Goal: Check status

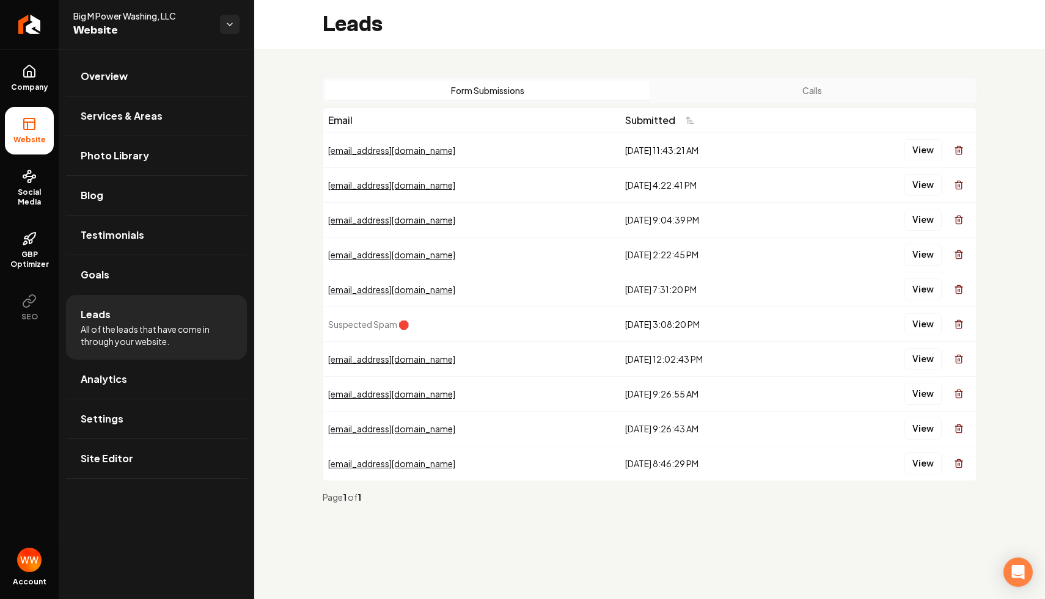
click at [738, 90] on button "Calls" at bounding box center [811, 91] width 324 height 20
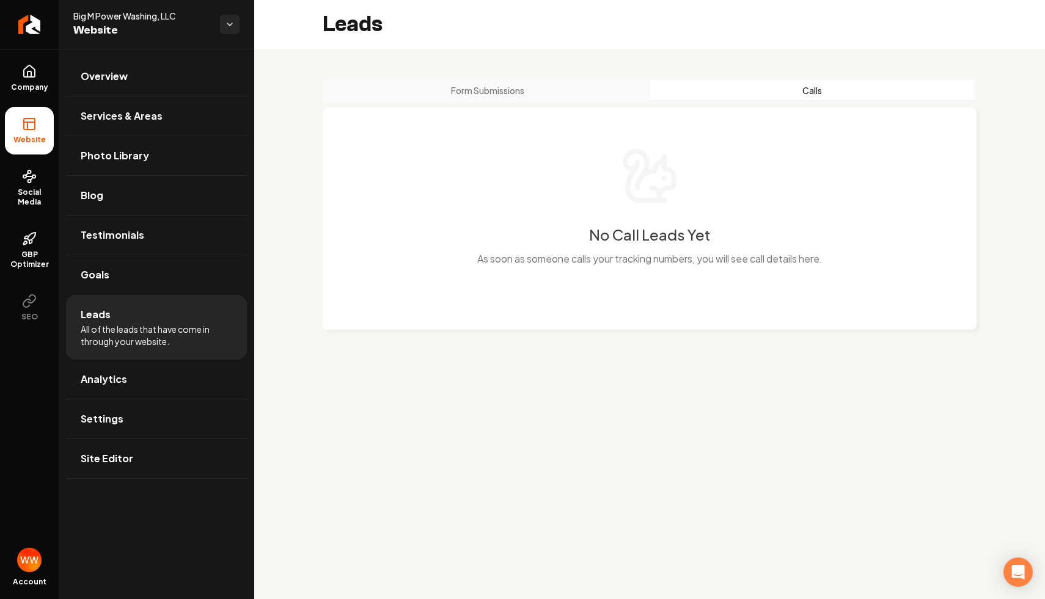
click at [549, 255] on p "As soon as someone calls your tracking numbers, you will see call details here." at bounding box center [649, 259] width 345 height 15
click at [506, 217] on div "No Call Leads Yet As soon as someone calls your tracking numbers, you will see …" at bounding box center [649, 214] width 605 height 134
drag, startPoint x: 569, startPoint y: 221, endPoint x: 582, endPoint y: 278, distance: 58.2
click at [569, 246] on div "No Call Leads Yet As soon as someone calls your tracking numbers, you will see …" at bounding box center [649, 214] width 605 height 134
click at [503, 222] on div "No Call Leads Yet As soon as someone calls your tracking numbers, you will see …" at bounding box center [649, 214] width 605 height 134
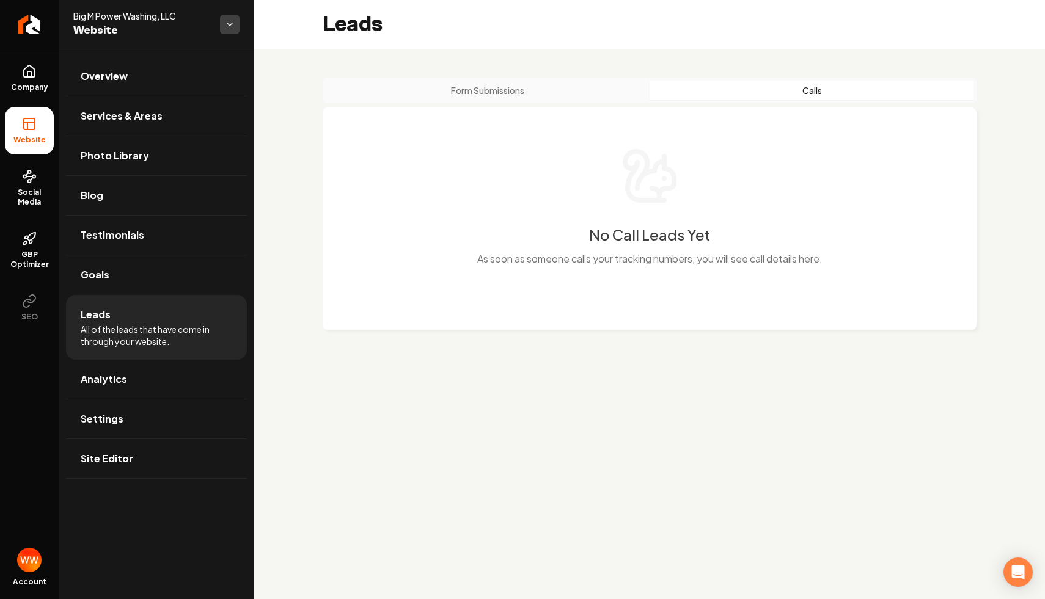
click at [229, 25] on html "Company Website Social Media GBP Optimizer SEO Account Big M Power Washing, LLC…" at bounding box center [522, 299] width 1045 height 599
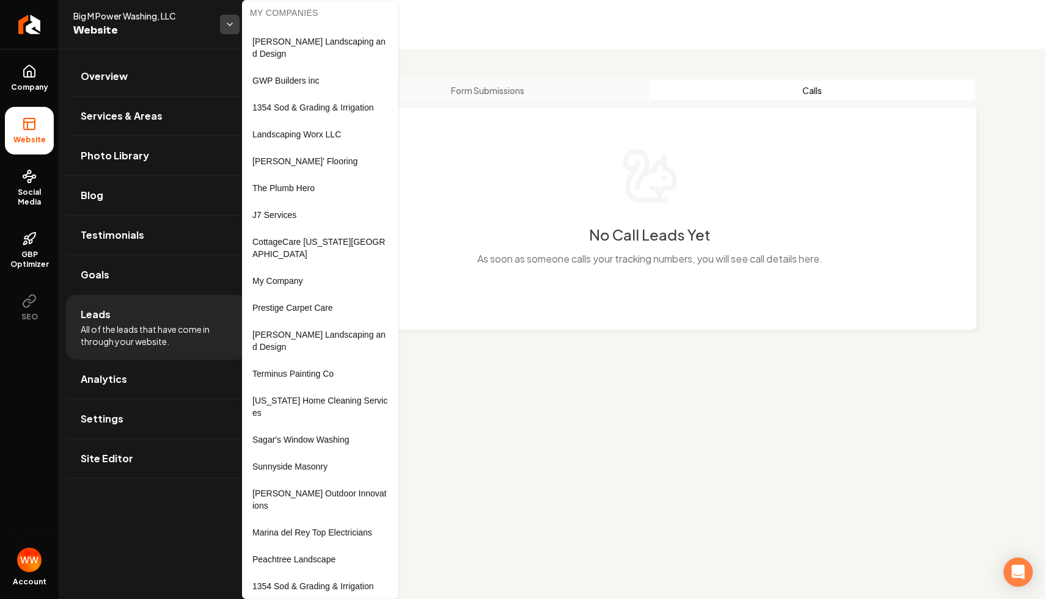
click at [229, 25] on html "Company Website Social Media GBP Optimizer SEO Account Big M Power Washing, LLC…" at bounding box center [522, 299] width 1045 height 599
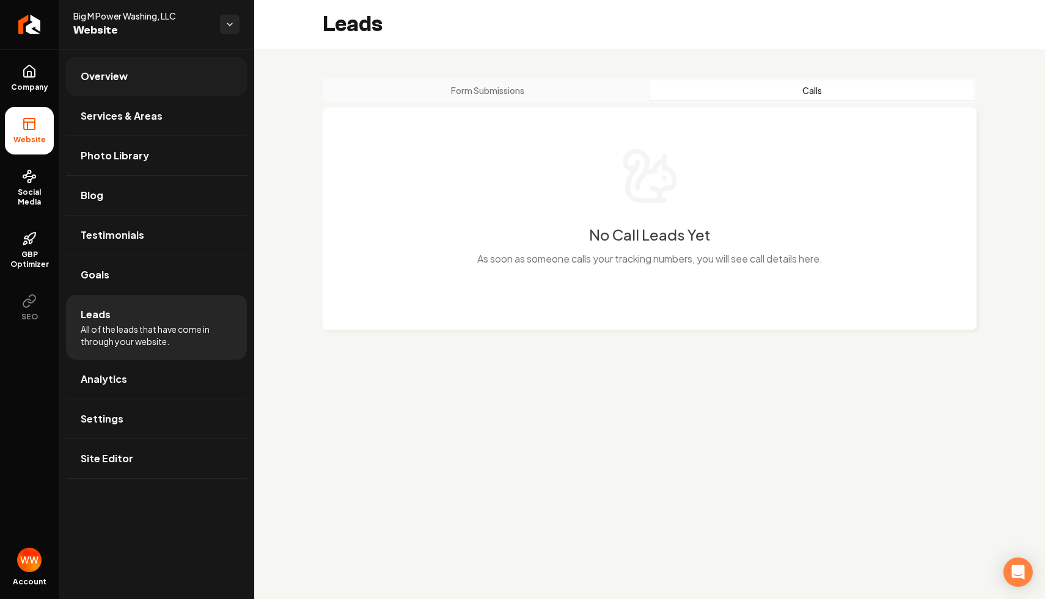
click at [145, 78] on link "Overview" at bounding box center [156, 76] width 181 height 39
